Goal: Task Accomplishment & Management: Use online tool/utility

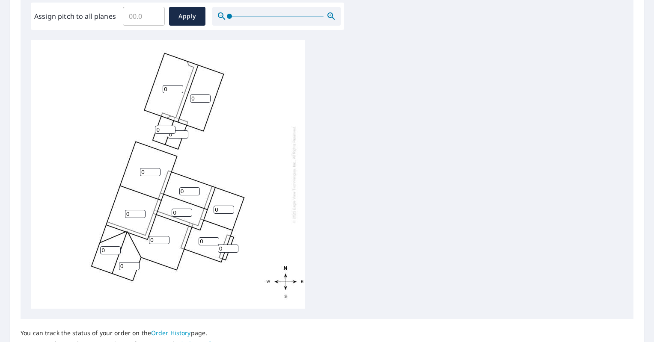
scroll to position [257, 0]
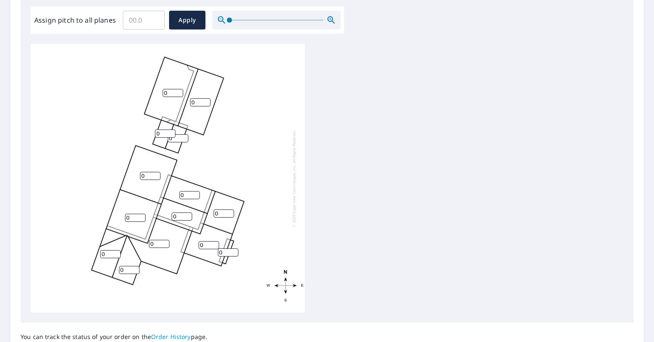
click at [198, 98] on div "0 0 0 0 0 0 0 0 0 0 0 0 0 0" at bounding box center [168, 178] width 274 height 269
click at [197, 101] on input "0" at bounding box center [200, 102] width 21 height 8
type input "0"
type input "9"
click at [170, 93] on input "0" at bounding box center [173, 93] width 21 height 8
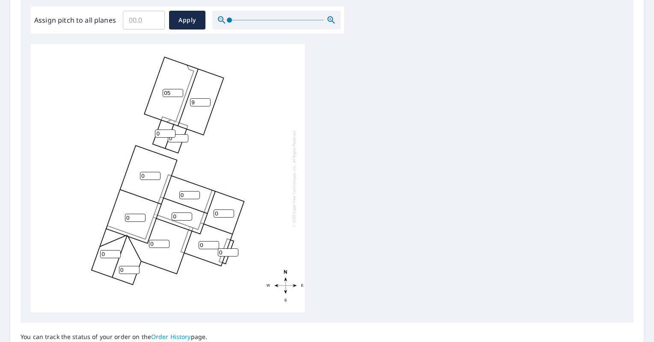
type input "0"
type input "5"
click at [159, 133] on input "0" at bounding box center [165, 134] width 21 height 8
type input "5"
drag, startPoint x: 177, startPoint y: 140, endPoint x: 163, endPoint y: 140, distance: 15.0
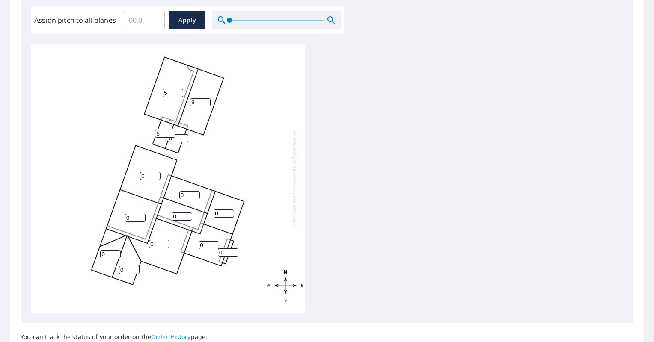
click at [163, 140] on div "0 5 0 9 0 0 0 0 0 0 0 0 5 0" at bounding box center [168, 178] width 274 height 269
type input "5"
drag, startPoint x: 143, startPoint y: 178, endPoint x: 131, endPoint y: 178, distance: 12.0
click at [131, 178] on div "0 5 0 9 0 0 0 0 0 0 0 5 5 0" at bounding box center [168, 178] width 274 height 269
type input "6"
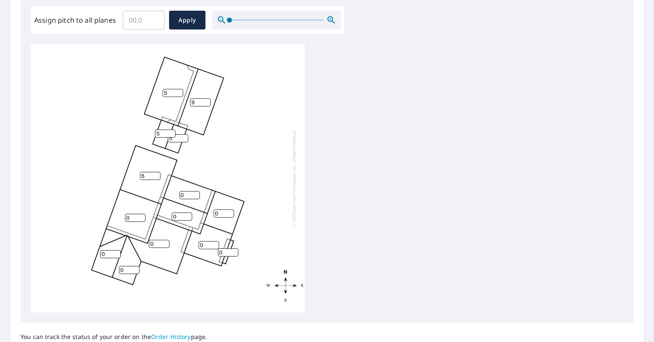
drag, startPoint x: 133, startPoint y: 220, endPoint x: 108, endPoint y: 222, distance: 25.8
click at [108, 222] on div "0 5 6 9 0 0 0 0 0 0 0 5 5 0" at bounding box center [168, 178] width 274 height 269
type input "6"
drag, startPoint x: 106, startPoint y: 252, endPoint x: 92, endPoint y: 259, distance: 15.7
click at [92, 259] on div "0 5 6 9 6 0 0 0 0 0 0 5 5 0" at bounding box center [168, 178] width 274 height 269
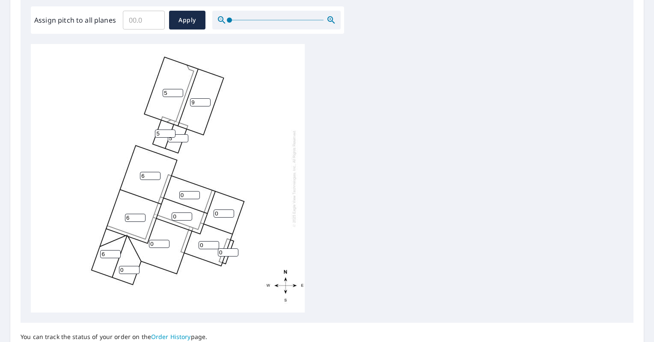
type input "6"
drag, startPoint x: 121, startPoint y: 269, endPoint x: 117, endPoint y: 270, distance: 4.6
click at [117, 270] on div "0 5 6 9 6 0 0 0 0 6 0 5 5 0" at bounding box center [168, 178] width 274 height 269
type input "6"
drag, startPoint x: 159, startPoint y: 242, endPoint x: 142, endPoint y: 245, distance: 17.4
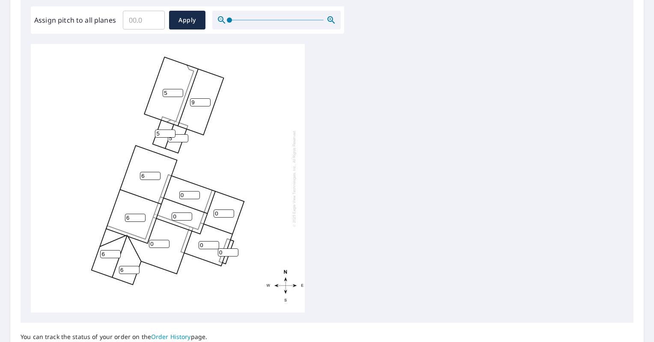
click at [142, 245] on div "0 5 6 9 6 0 0 0 0 6 6 5 5 0" at bounding box center [168, 178] width 274 height 269
type input "6"
drag, startPoint x: 178, startPoint y: 214, endPoint x: 143, endPoint y: 231, distance: 38.4
click at [143, 231] on div "6 5 6 9 6 0 0 0 0 6 6 5 5 0" at bounding box center [168, 178] width 274 height 269
type input "6"
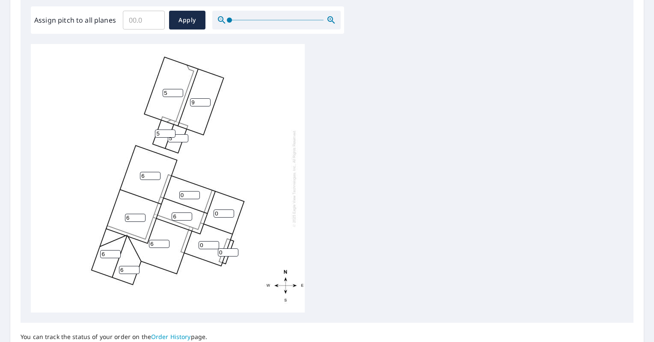
drag, startPoint x: 184, startPoint y: 195, endPoint x: 144, endPoint y: 217, distance: 46.2
click at [144, 217] on div "6 5 6 9 6 0 0 0 6 6 6 5 5 0" at bounding box center [168, 178] width 274 height 269
type input "6"
drag, startPoint x: 222, startPoint y: 211, endPoint x: 121, endPoint y: 255, distance: 110.7
click at [121, 255] on div "6 5 6 9 6 0 0 6 6 6 6 5 5 0" at bounding box center [168, 178] width 274 height 269
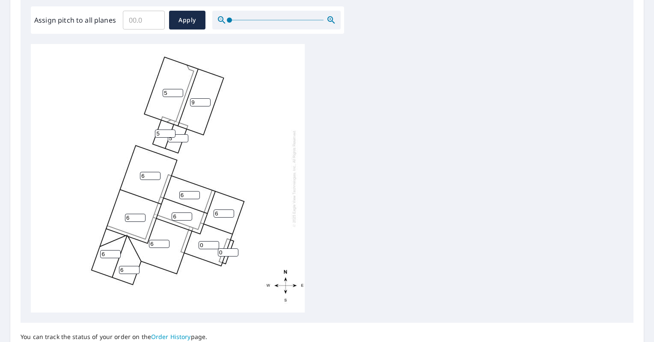
type input "6"
drag, startPoint x: 225, startPoint y: 251, endPoint x: 171, endPoint y: 270, distance: 56.7
click at [171, 270] on div "6 5 6 9 6 0 6 6 6 6 6 5 5 0" at bounding box center [168, 178] width 274 height 269
type input "6"
drag, startPoint x: 207, startPoint y: 243, endPoint x: 163, endPoint y: 259, distance: 47.2
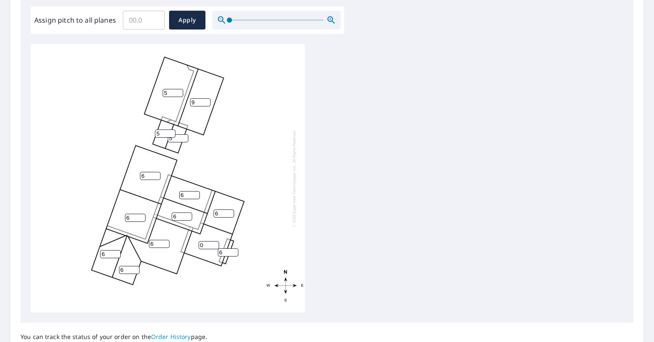
click at [163, 259] on div "6 5 6 9 6 0 6 6 6 6 6 5 5 6" at bounding box center [168, 178] width 274 height 269
type input "6"
click at [185, 16] on span "Apply" at bounding box center [187, 20] width 23 height 11
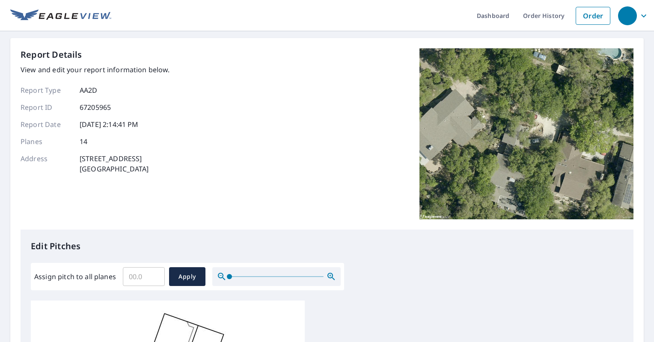
scroll to position [334, 0]
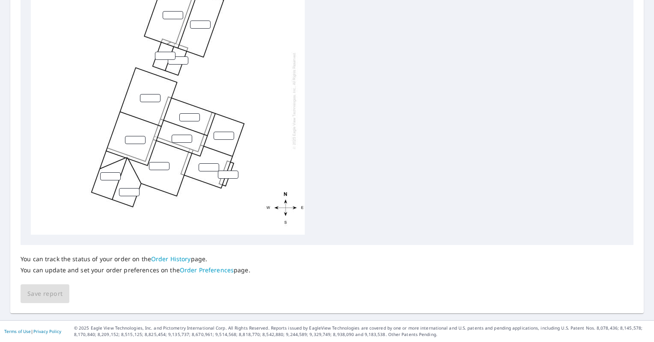
drag, startPoint x: 594, startPoint y: 2, endPoint x: 393, endPoint y: 62, distance: 210.0
click at [393, 62] on div at bounding box center [327, 100] width 592 height 269
click at [589, 24] on div at bounding box center [327, 100] width 592 height 269
click at [508, 72] on div at bounding box center [327, 100] width 592 height 269
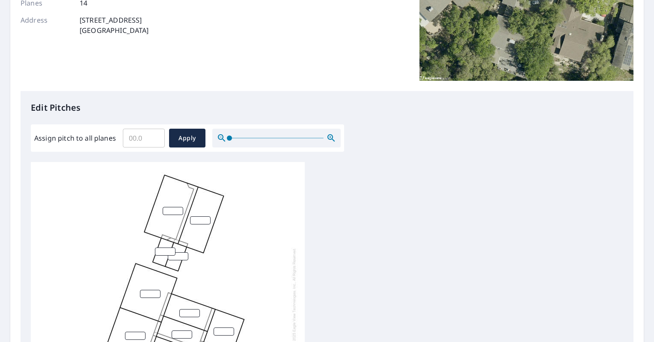
scroll to position [96, 0]
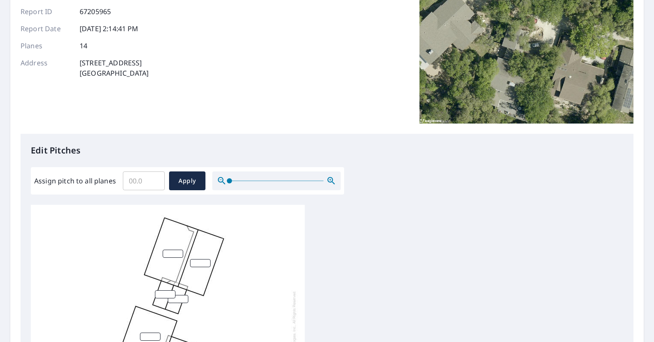
click at [204, 145] on p "Edit Pitches" at bounding box center [327, 150] width 592 height 13
click at [133, 185] on input "Assign pitch to all planes" at bounding box center [144, 181] width 42 height 24
type input "6"
click at [181, 181] on span "Apply" at bounding box center [187, 181] width 23 height 11
type input "6"
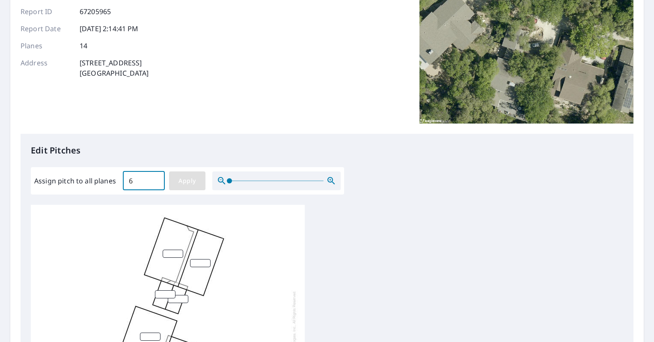
type input "6"
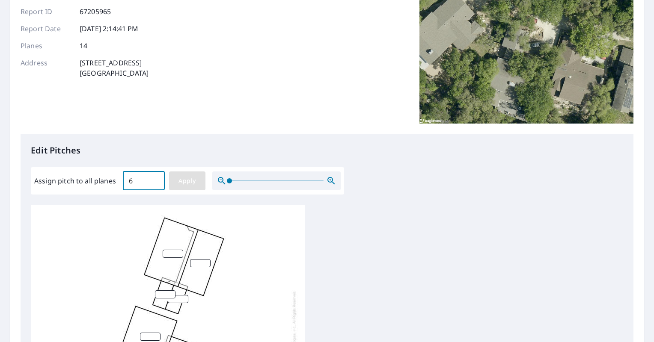
type input "6"
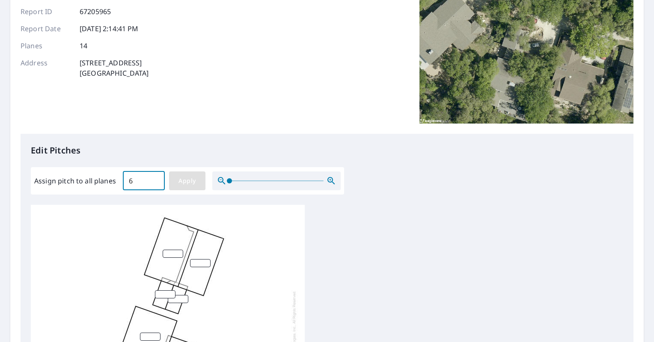
type input "6"
drag, startPoint x: 197, startPoint y: 265, endPoint x: 179, endPoint y: 265, distance: 17.5
click at [179, 265] on div "6 6 6 6 6 6 6 6 6 6 6 6 6 6" at bounding box center [168, 339] width 274 height 269
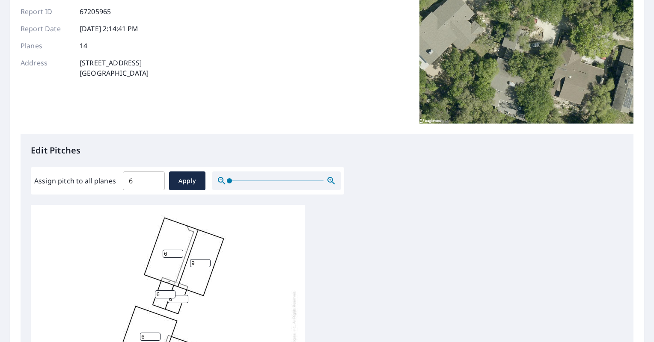
type input "9"
drag, startPoint x: 170, startPoint y: 252, endPoint x: 122, endPoint y: 263, distance: 48.9
click at [122, 263] on div "6 6 6 9 6 6 6 6 6 6 6 6 6 6" at bounding box center [168, 339] width 274 height 269
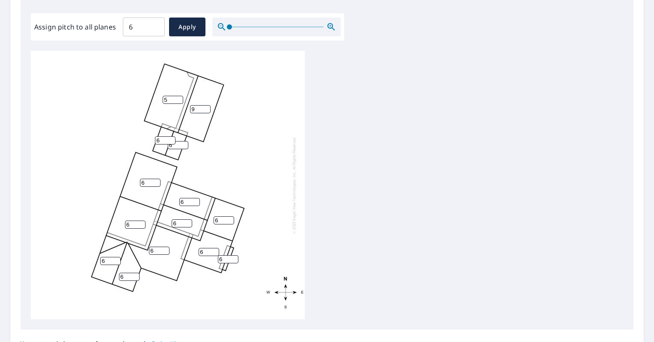
scroll to position [334, 0]
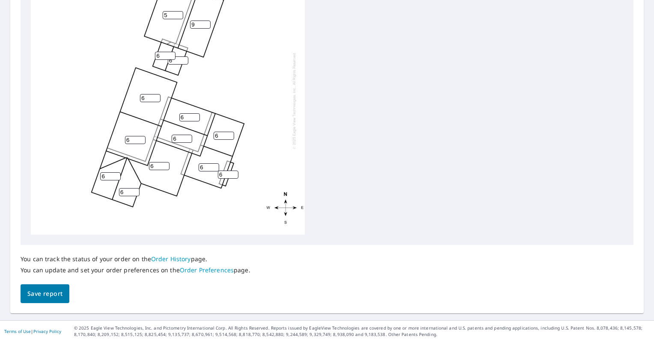
type input "5"
click at [50, 294] on span "Save report" at bounding box center [44, 294] width 35 height 11
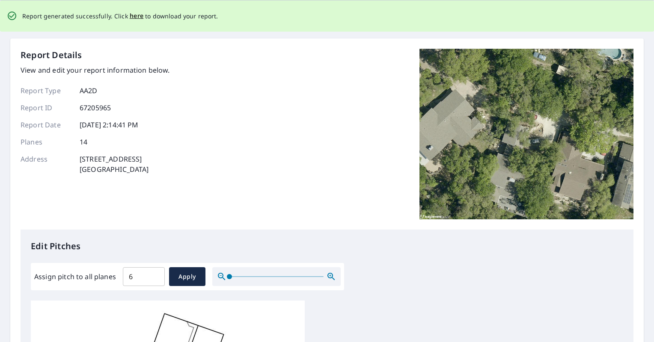
scroll to position [0, 0]
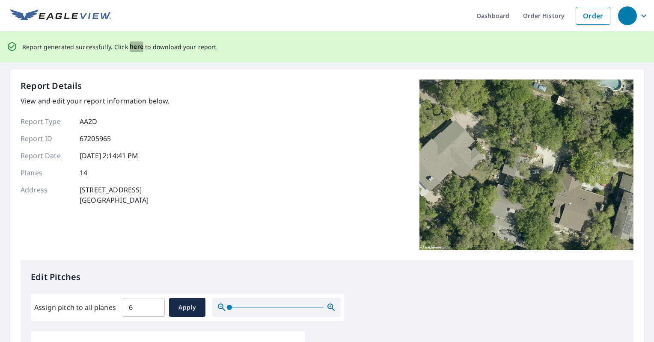
click at [137, 48] on span "here" at bounding box center [137, 46] width 14 height 11
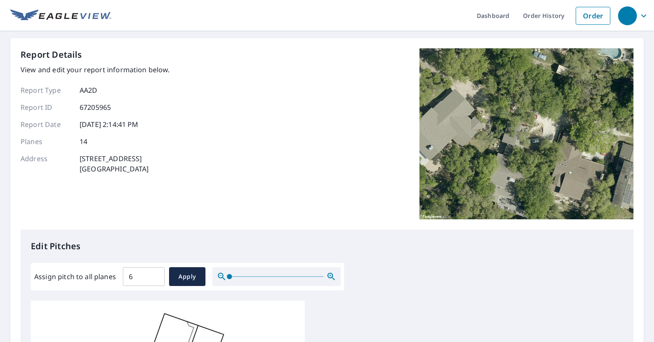
click at [336, 95] on div "Report Details View and edit your report information below. Report Type AA2D Re…" at bounding box center [327, 138] width 612 height 181
